Goal: Find specific page/section: Find specific page/section

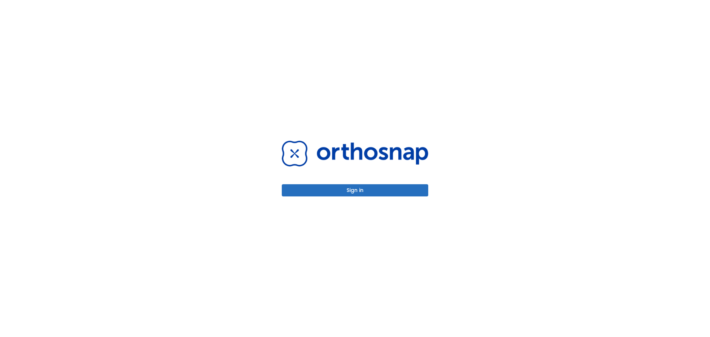
click at [348, 196] on button "Sign in" at bounding box center [355, 190] width 146 height 12
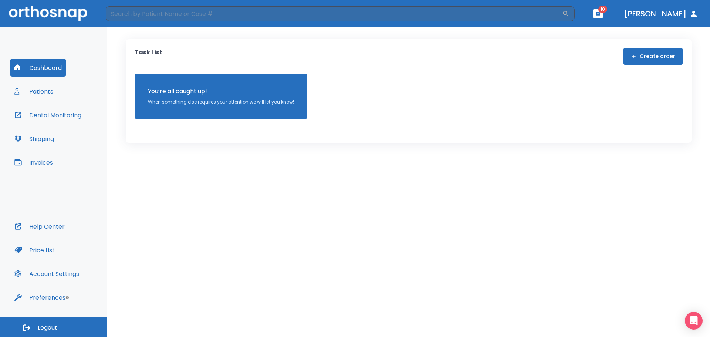
click at [51, 118] on button "Dental Monitoring" at bounding box center [48, 115] width 76 height 18
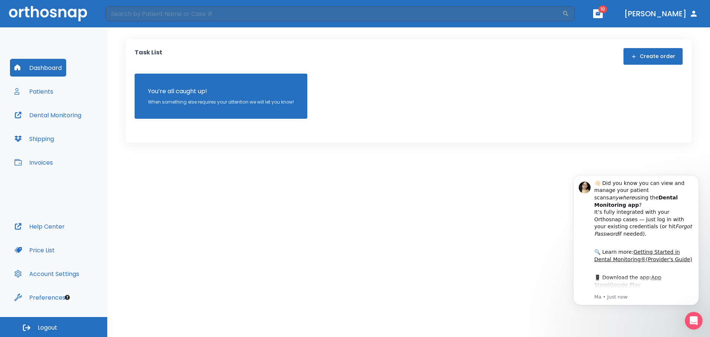
click at [43, 93] on button "Patients" at bounding box center [34, 91] width 48 height 18
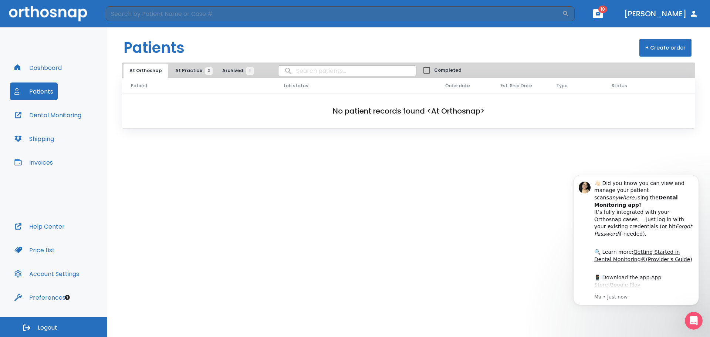
click at [196, 74] on span "At Practice 3" at bounding box center [192, 70] width 34 height 7
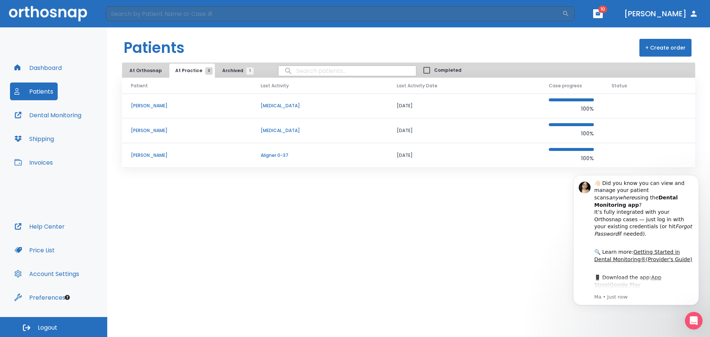
click at [157, 156] on p "Maria Thompson" at bounding box center [187, 155] width 112 height 7
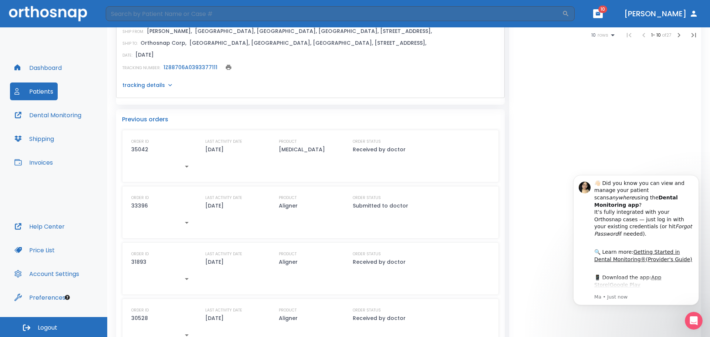
scroll to position [289, 0]
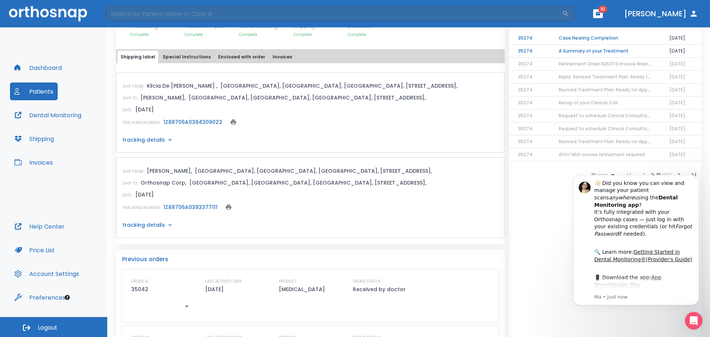
click at [270, 55] on button "Invoices" at bounding box center [283, 57] width 26 height 13
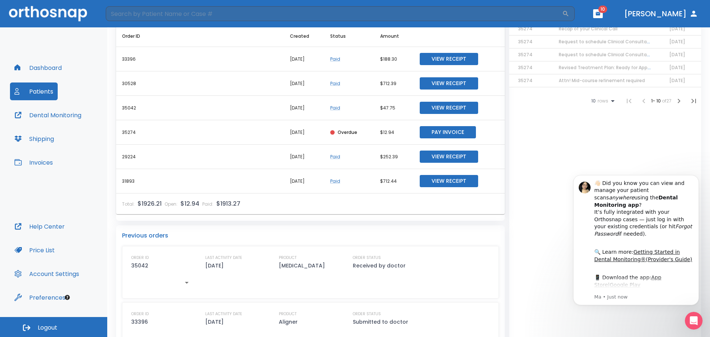
scroll to position [252, 0]
